Goal: Task Accomplishment & Management: Manage account settings

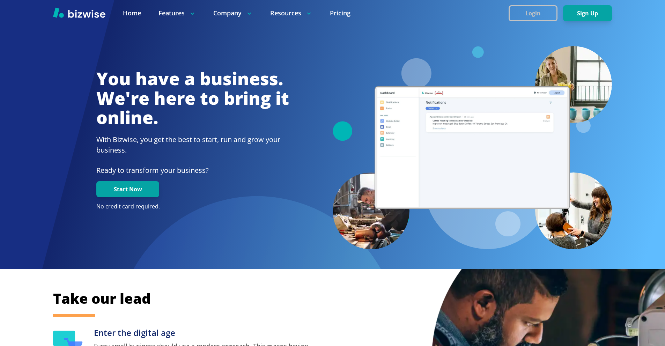
click at [534, 15] on button "Login" at bounding box center [533, 13] width 49 height 16
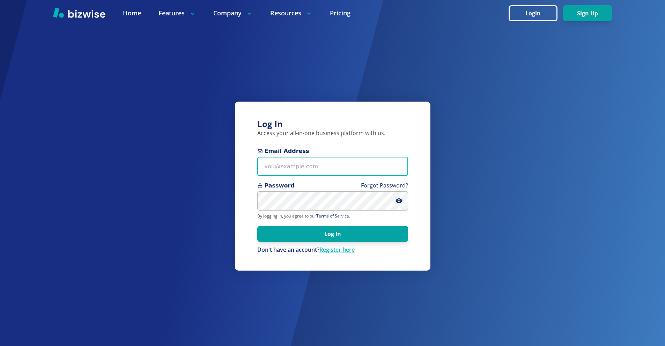
click at [327, 161] on input "Email Address" at bounding box center [332, 166] width 151 height 19
paste input "[EMAIL_ADDRESS][DOMAIN_NAME]"
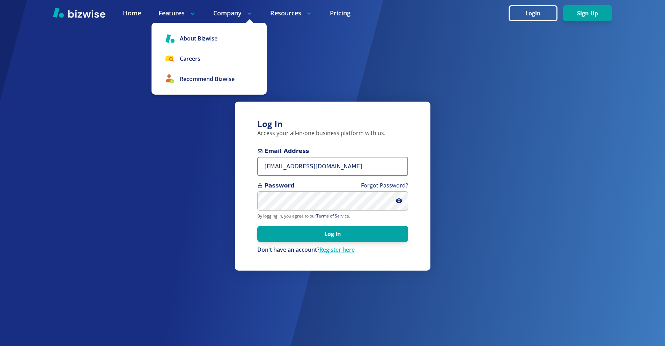
type input "[EMAIL_ADDRESS][DOMAIN_NAME]"
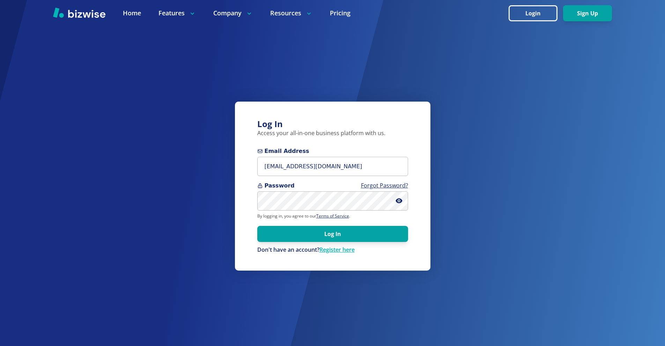
drag, startPoint x: 334, startPoint y: 234, endPoint x: 207, endPoint y: 82, distance: 197.4
click at [333, 233] on button "Log In" at bounding box center [332, 234] width 151 height 16
